Goal: Find specific page/section

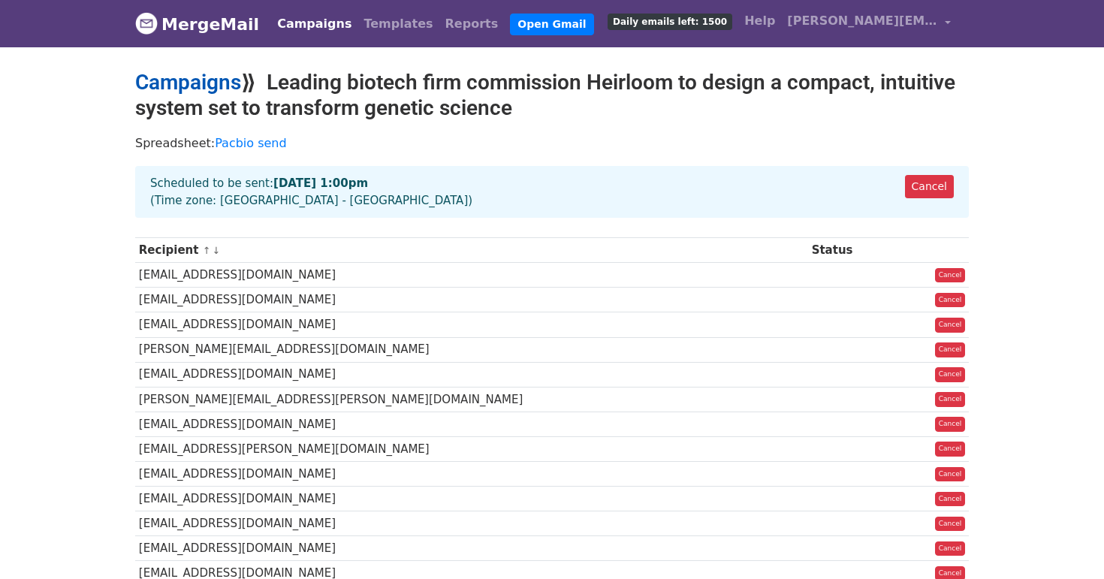
click at [200, 80] on link "Campaigns" at bounding box center [188, 82] width 106 height 25
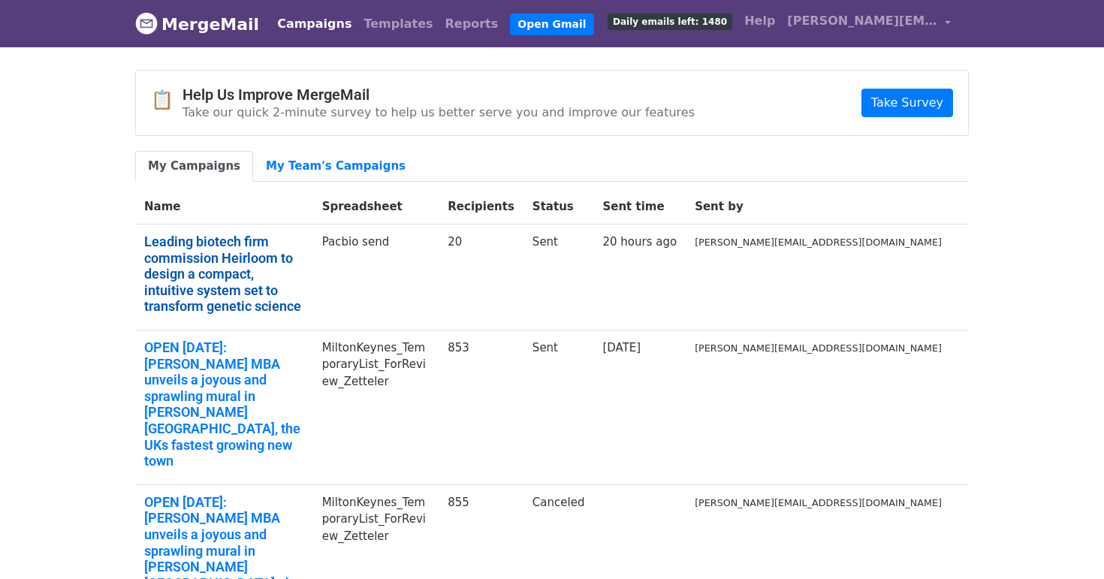
click at [259, 242] on link "Leading biotech firm commission Heirloom to design a compact, intuitive system …" at bounding box center [224, 273] width 160 height 81
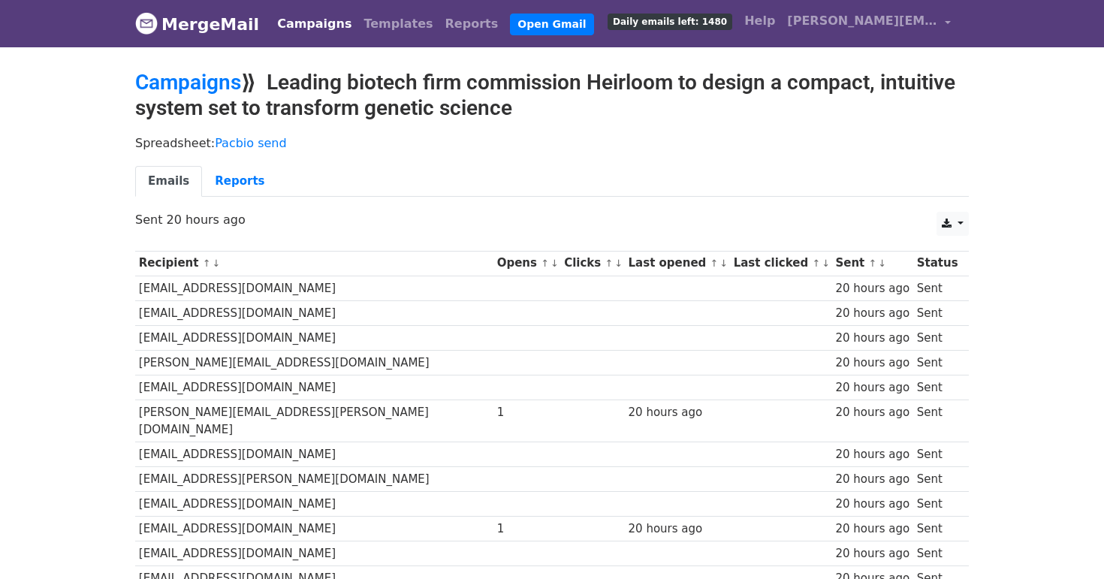
scroll to position [327, 0]
